Goal: Task Accomplishment & Management: Manage account settings

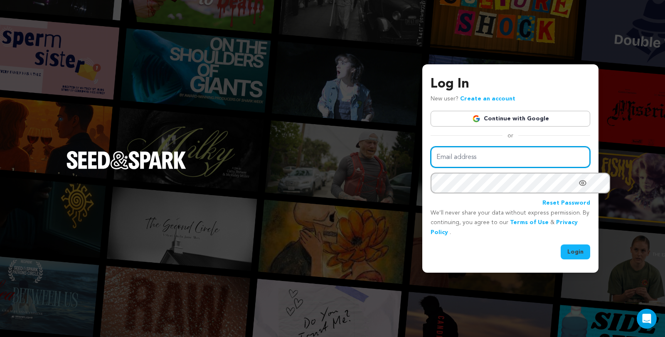
type input "juliacampanelli@gmail.com"
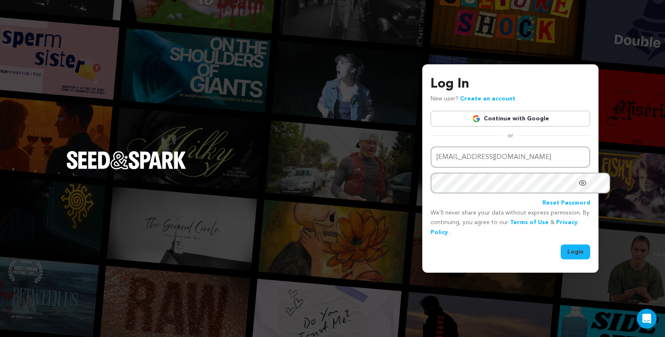
click at [568, 250] on button "Login" at bounding box center [576, 252] width 30 height 15
click at [561, 246] on button "Login" at bounding box center [576, 252] width 30 height 15
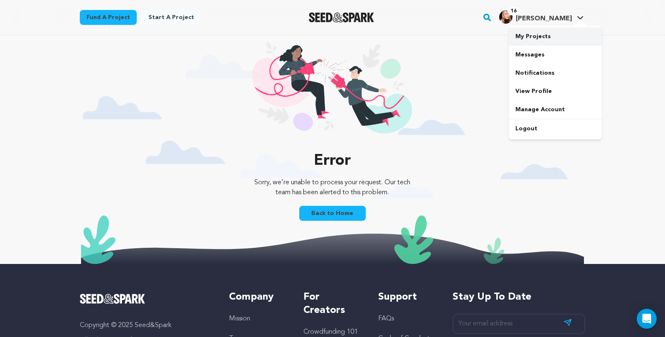
click at [562, 38] on link "My Projects" at bounding box center [555, 36] width 93 height 18
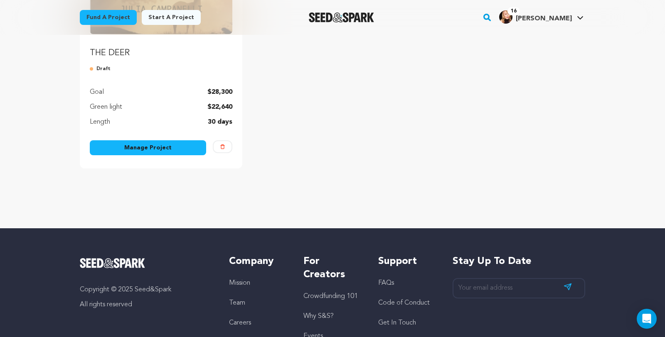
scroll to position [179, 0]
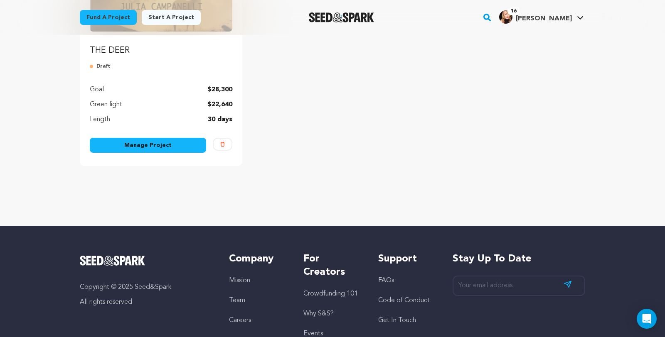
click at [151, 153] on link "Manage Project" at bounding box center [148, 145] width 116 height 15
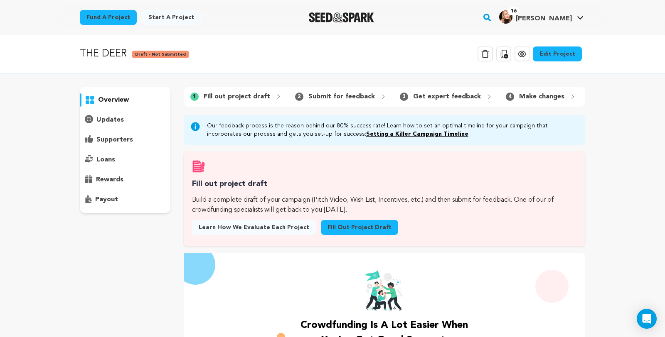
click at [578, 60] on link "Edit Project" at bounding box center [557, 54] width 49 height 15
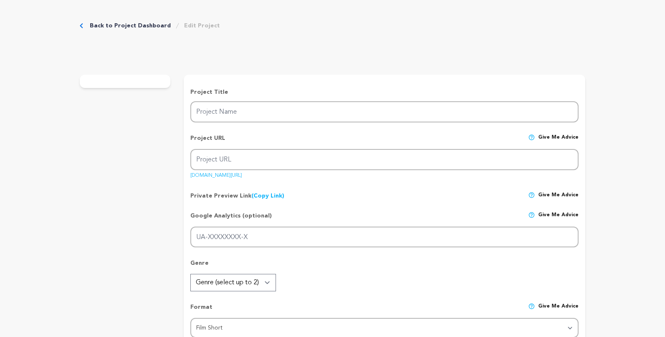
type input "THE DEER"
type input "the-deer"
type input "An obsessive helicopter mom seems overly paranoid until we discover her day job…"
type textarea "Joy, an obsessive helicopter mom, seems overly paranoid - until we discover why…"
type textarea "I believe a world without gun violence is possible, to save lives and to preven…"
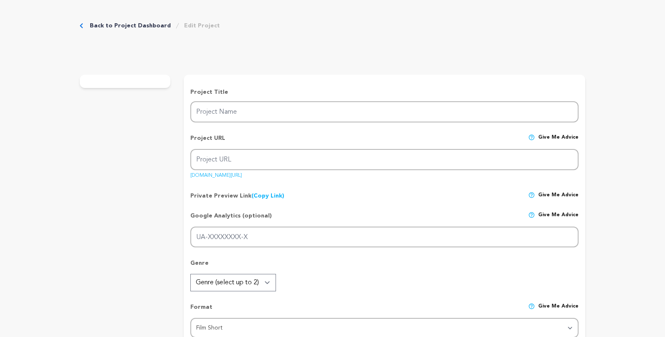
radio input "true"
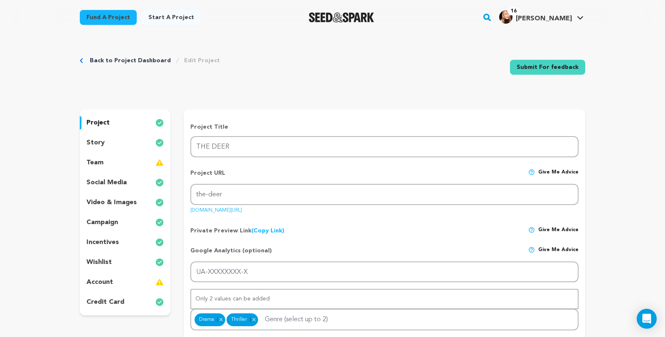
click at [155, 148] on img at bounding box center [159, 143] width 8 height 10
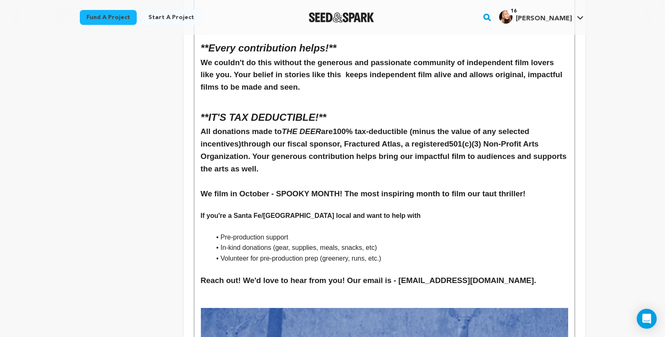
scroll to position [3163, 0]
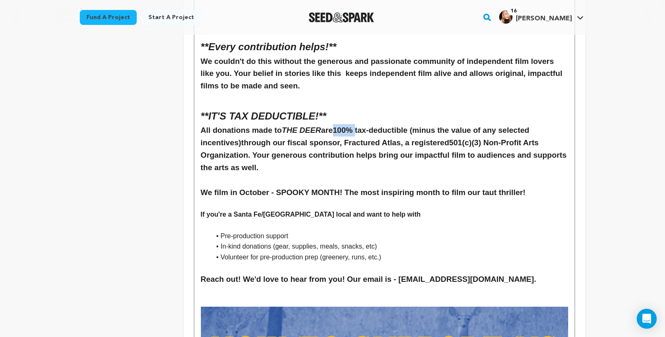
drag, startPoint x: 342, startPoint y: 93, endPoint x: 319, endPoint y: 94, distance: 22.5
click at [319, 126] on strong "100% tax-deductible (minus the value of any selected incentives)" at bounding box center [366, 136] width 331 height 21
click at [377, 126] on strong "tax-deductible (minus the value of any selected incentives)" at bounding box center [355, 136] width 309 height 21
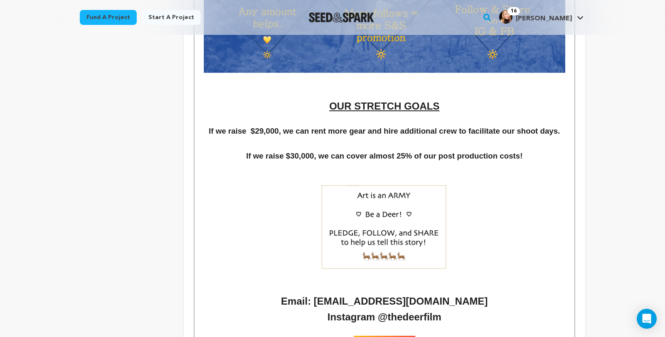
scroll to position [4177, 0]
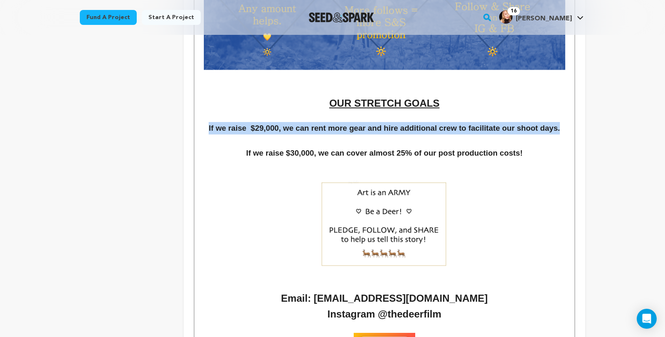
drag, startPoint x: 575, startPoint y: 91, endPoint x: 189, endPoint y: 90, distance: 386.0
click at [201, 122] on h3 "If we raise $29,000, we can rent more gear and hire additional crew to facilita…" at bounding box center [384, 128] width 367 height 12
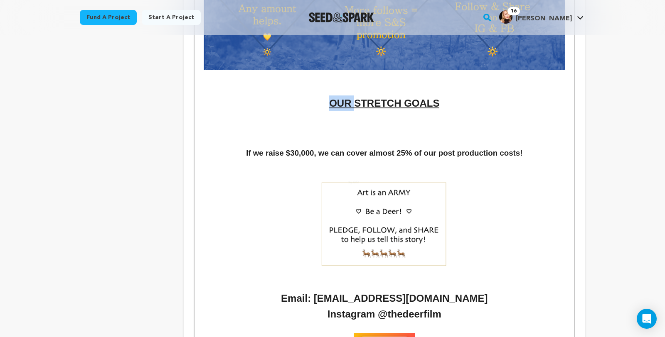
drag, startPoint x: 362, startPoint y: 67, endPoint x: 328, endPoint y: 67, distance: 33.7
click at [328, 96] on h2 "OUR STRETCH GOALS" at bounding box center [384, 104] width 367 height 16
drag, startPoint x: 433, startPoint y: 68, endPoint x: 345, endPoint y: 69, distance: 87.3
click at [345, 96] on h2 "STRETCH GOALS" at bounding box center [384, 104] width 367 height 16
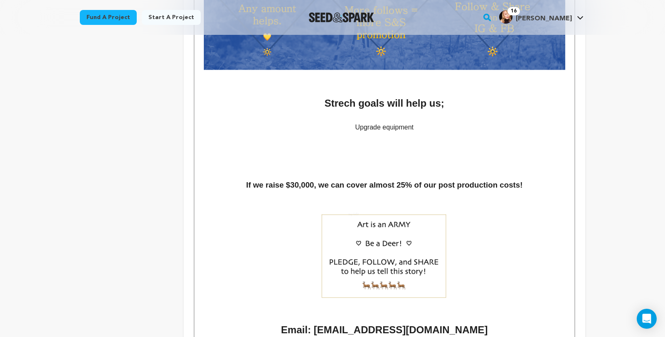
click at [448, 96] on h2 "Strech goals will help us;" at bounding box center [384, 104] width 367 height 16
click at [426, 122] on p "Upgrade equipment" at bounding box center [384, 127] width 367 height 11
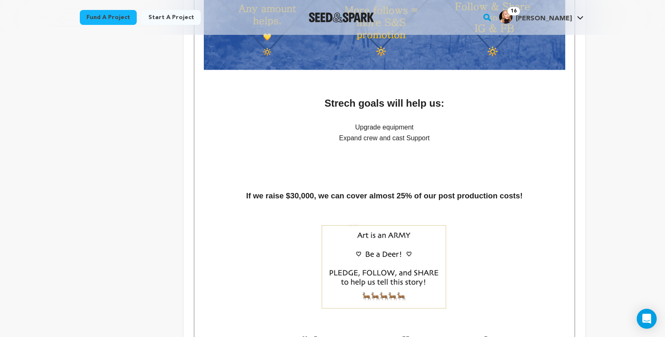
click at [352, 96] on h2 "Strech goals will help us:" at bounding box center [384, 104] width 367 height 16
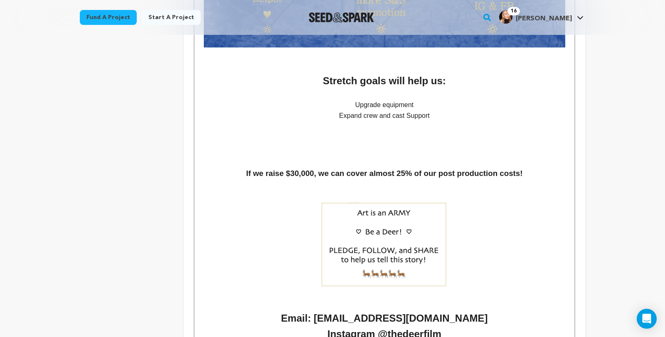
scroll to position [4200, 0]
drag, startPoint x: 359, startPoint y: 69, endPoint x: 450, endPoint y: 79, distance: 91.5
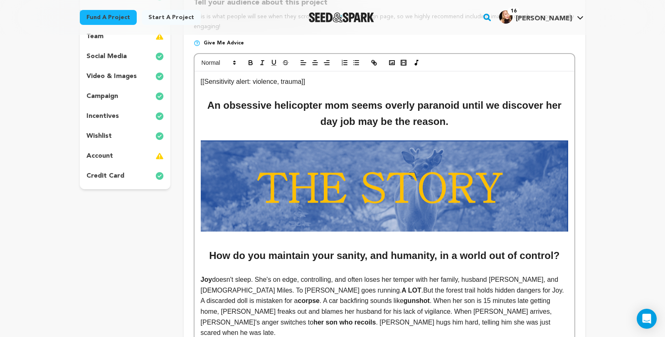
scroll to position [132, 0]
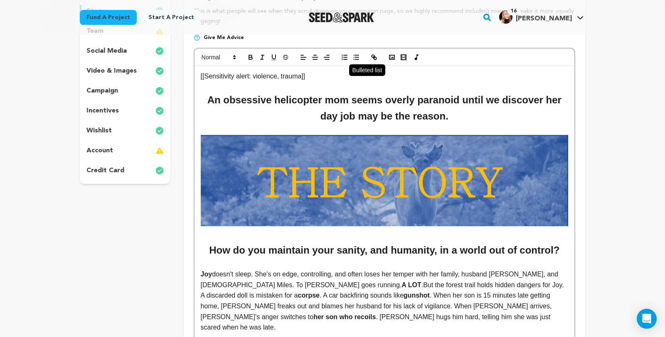
click at [352, 61] on icon "button" at bounding box center [355, 57] width 7 height 7
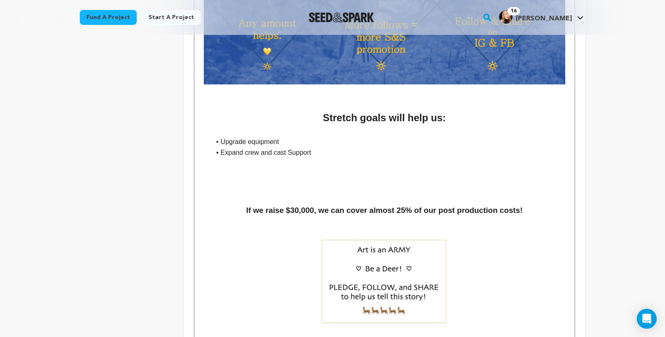
scroll to position [4164, 0]
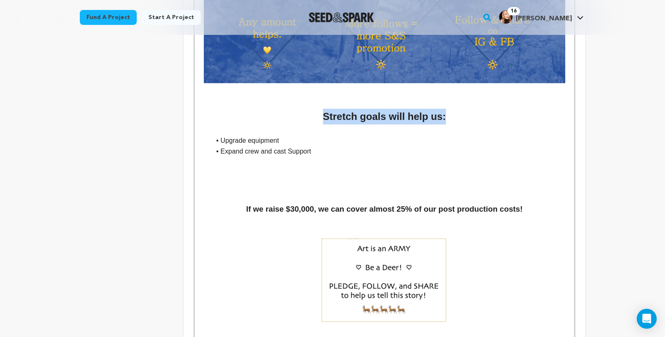
drag, startPoint x: 455, startPoint y: 81, endPoint x: 304, endPoint y: 82, distance: 150.8
click at [304, 109] on h2 "Stretch goals will help us:" at bounding box center [384, 117] width 367 height 16
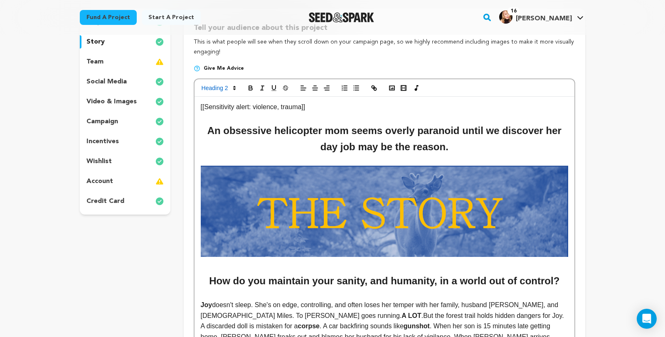
scroll to position [101, 0]
click at [300, 91] on icon "button" at bounding box center [303, 87] width 7 height 7
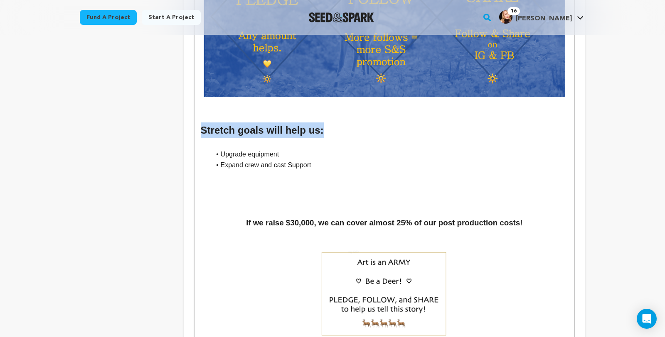
scroll to position [4152, 0]
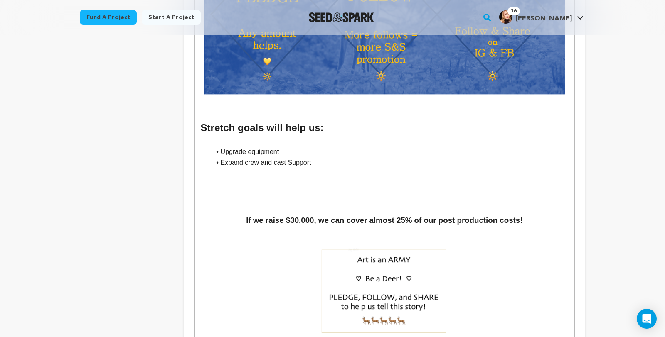
click at [304, 157] on li "Expand crew and cast Support" at bounding box center [389, 162] width 357 height 11
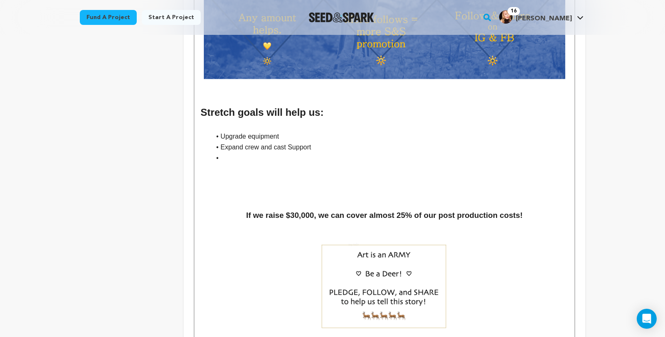
scroll to position [4170, 0]
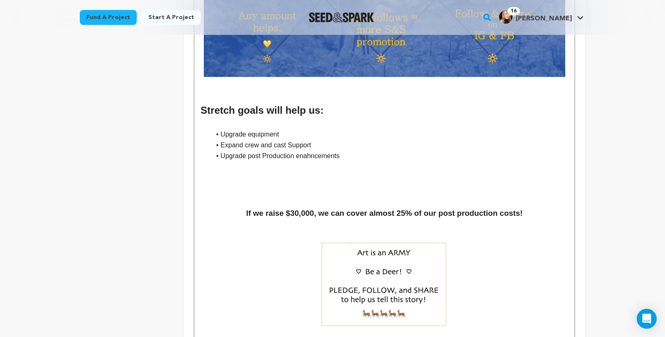
click at [296, 151] on li "Upgrade post Production enahncements" at bounding box center [389, 156] width 357 height 11
click at [234, 151] on li "Upgrade post Production enhancements" at bounding box center [389, 156] width 357 height 11
click at [337, 151] on li "Upgrade Post Production enhancements" at bounding box center [389, 156] width 357 height 11
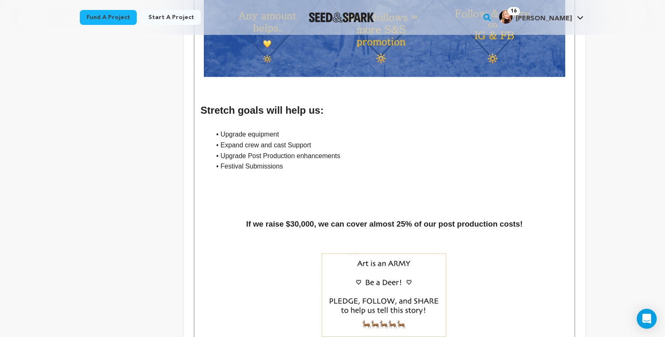
click at [268, 129] on li "Upgrade equipment" at bounding box center [389, 134] width 357 height 11
drag, startPoint x: 290, startPoint y: 97, endPoint x: 266, endPoint y: 98, distance: 25.0
click at [266, 129] on li "Upgrade equipment rentals" at bounding box center [389, 134] width 357 height 11
click at [280, 161] on li "Festival Submissions" at bounding box center [389, 166] width 357 height 11
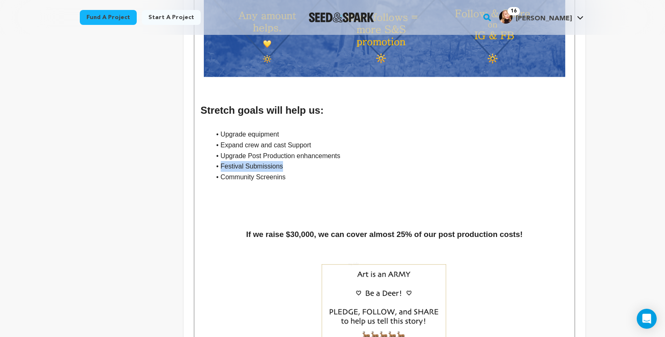
drag, startPoint x: 288, startPoint y: 129, endPoint x: 190, endPoint y: 134, distance: 97.8
click at [201, 134] on ul "Upgrade equipment Expand crew and cast Support Upgrade Post Production enhancem…" at bounding box center [384, 155] width 367 height 53
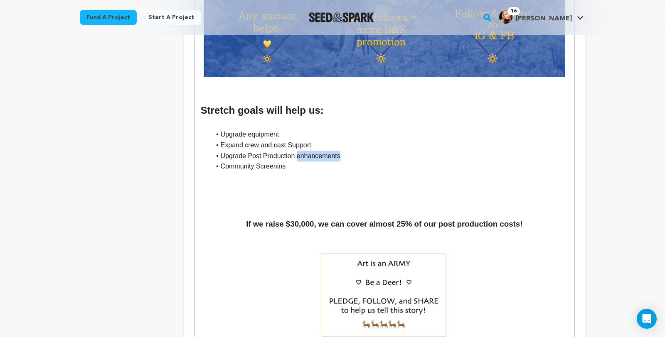
drag, startPoint x: 330, startPoint y: 119, endPoint x: 280, endPoint y: 119, distance: 49.9
click at [280, 151] on li "Upgrade Post Production enhancements" at bounding box center [389, 156] width 357 height 11
drag, startPoint x: 230, startPoint y: 120, endPoint x: 204, endPoint y: 121, distance: 26.2
click at [211, 151] on li "Upgrade Post Production" at bounding box center [389, 156] width 357 height 11
drag, startPoint x: 253, startPoint y: 119, endPoint x: 198, endPoint y: 119, distance: 55.3
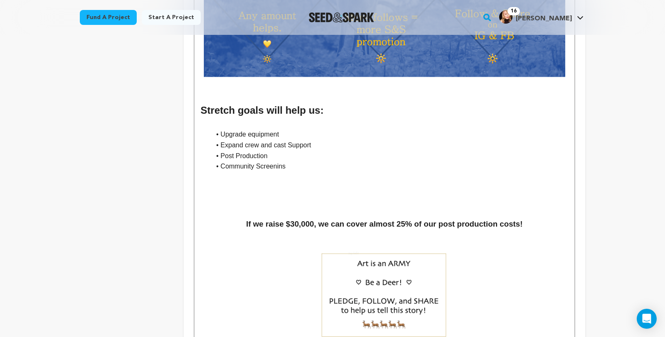
click at [211, 151] on li "Post Production" at bounding box center [389, 156] width 357 height 11
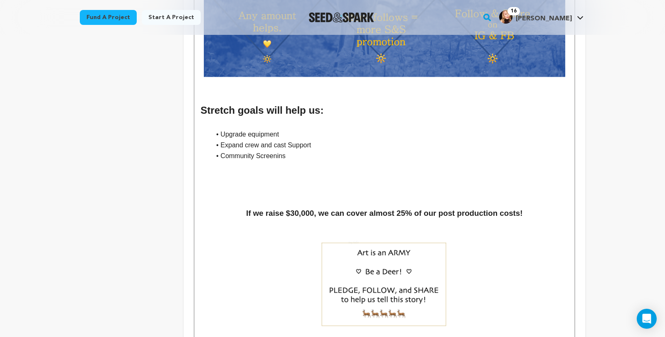
click at [269, 151] on li "Community Screenins" at bounding box center [389, 156] width 357 height 11
drag, startPoint x: 277, startPoint y: 118, endPoint x: 204, endPoint y: 119, distance: 73.1
click at [211, 151] on li "Community Screenings" at bounding box center [389, 156] width 357 height 11
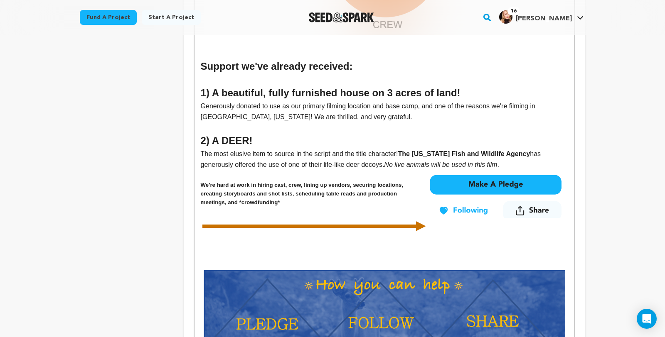
scroll to position [3821, 0]
